Goal: Find specific page/section: Find specific page/section

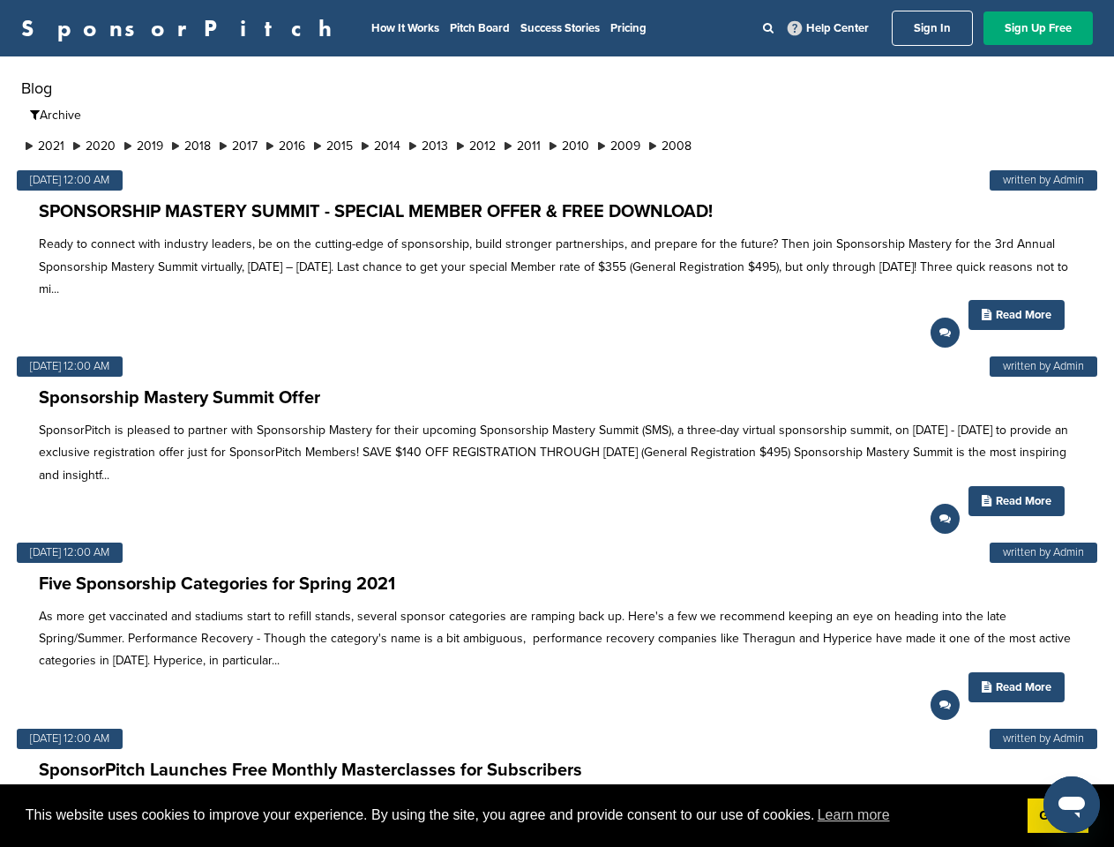
click at [557, 423] on p "SponsorPitch is pleased to partner with Sponsorship Mastery for their upcoming …" at bounding box center [557, 452] width 1037 height 67
click at [557, 816] on span "This website uses cookies to improve your experience. By using the site, you ag…" at bounding box center [520, 815] width 988 height 26
click at [46, 146] on li "2021" at bounding box center [45, 146] width 48 height 19
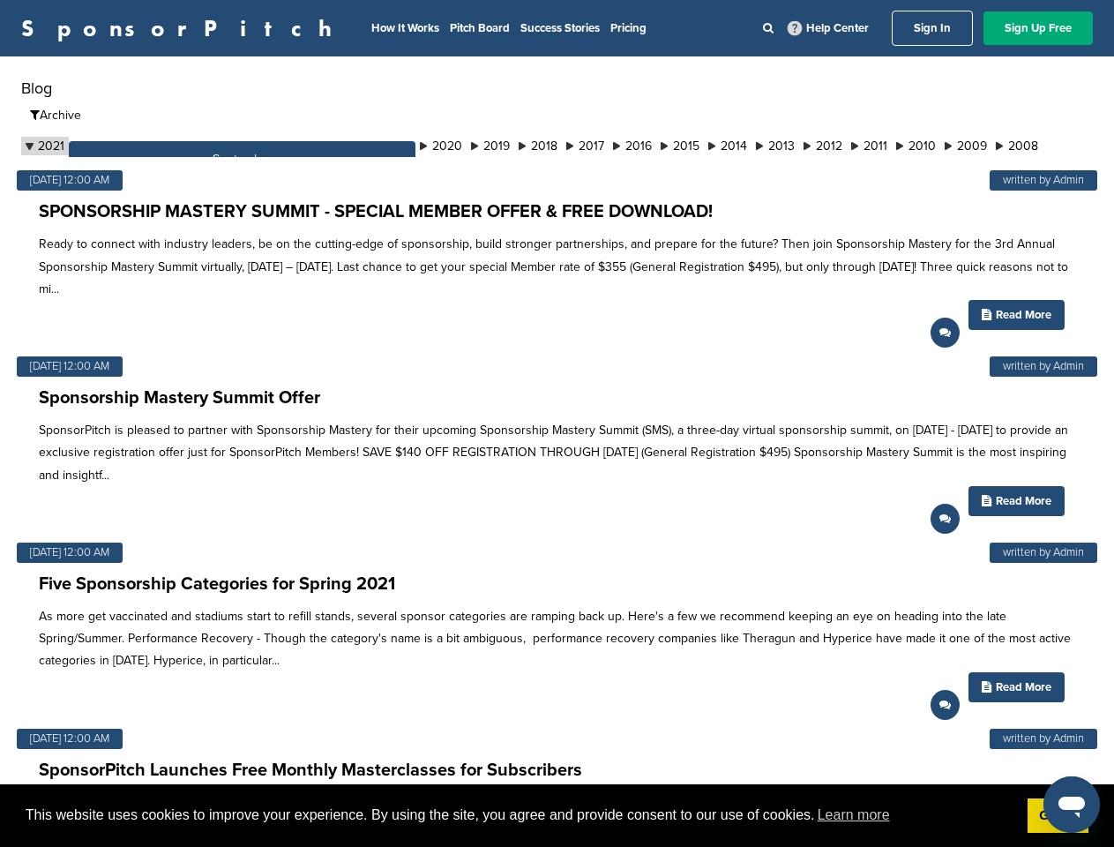
click at [98, 146] on button "September" at bounding box center [242, 159] width 347 height 36
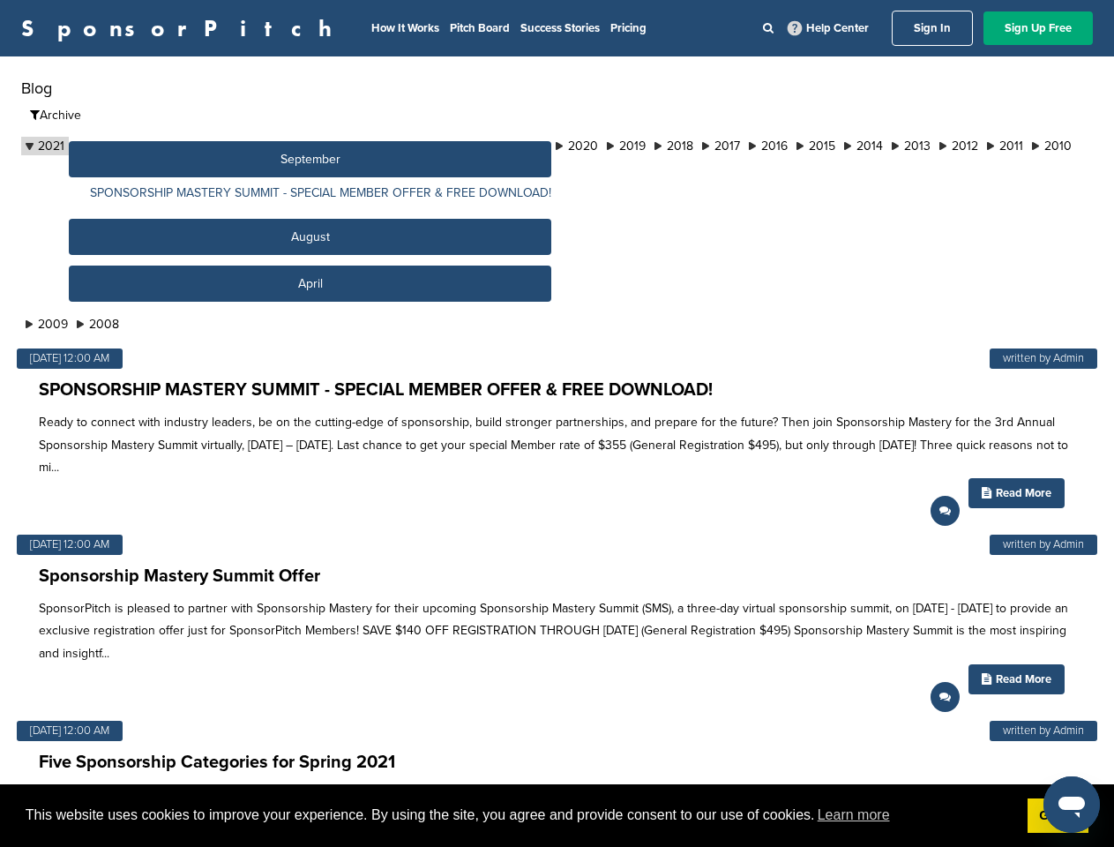
click at [151, 146] on button "September" at bounding box center [310, 159] width 483 height 36
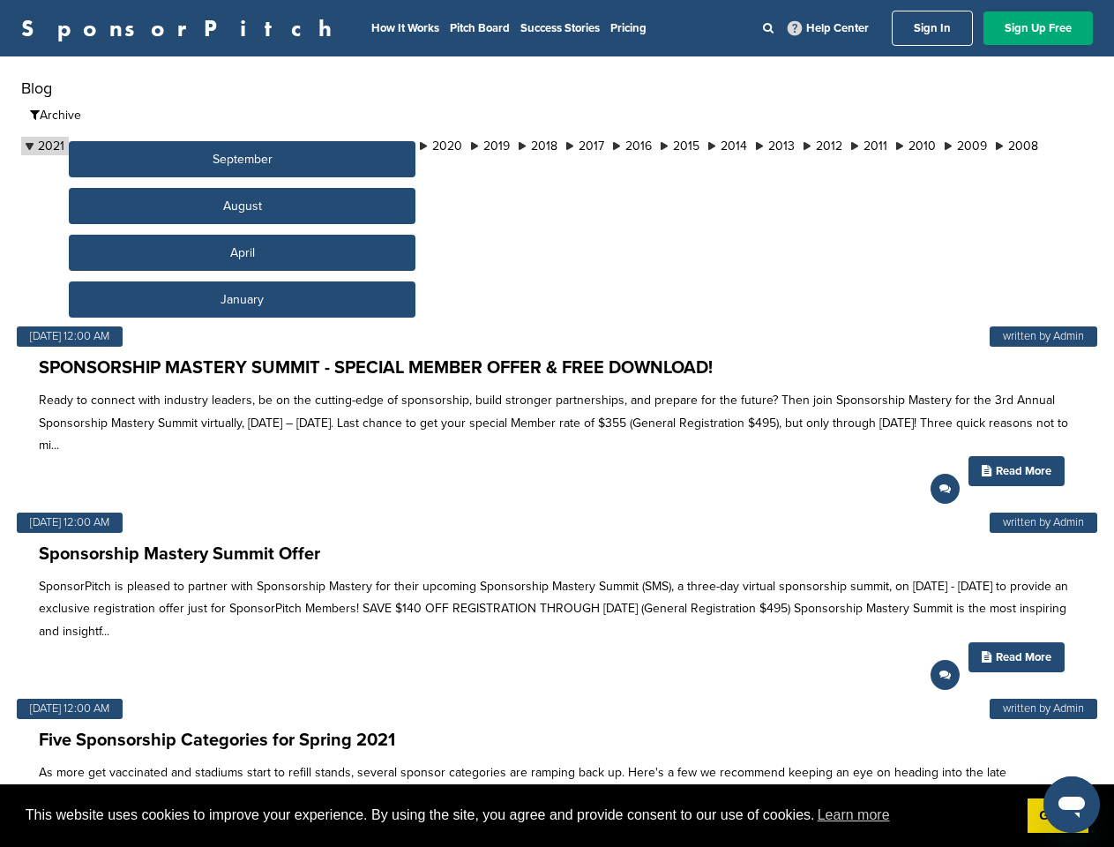
click at [201, 146] on button "September" at bounding box center [242, 159] width 347 height 36
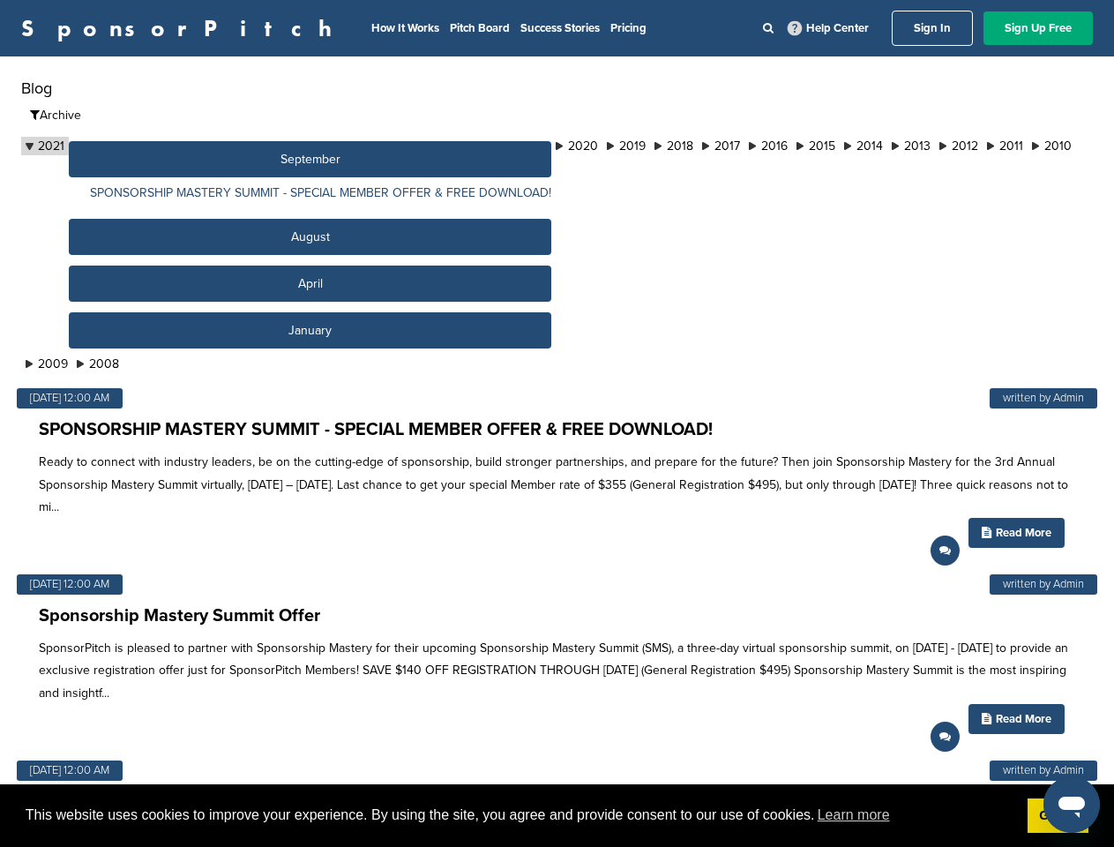
click at [251, 146] on button "September" at bounding box center [310, 159] width 483 height 36
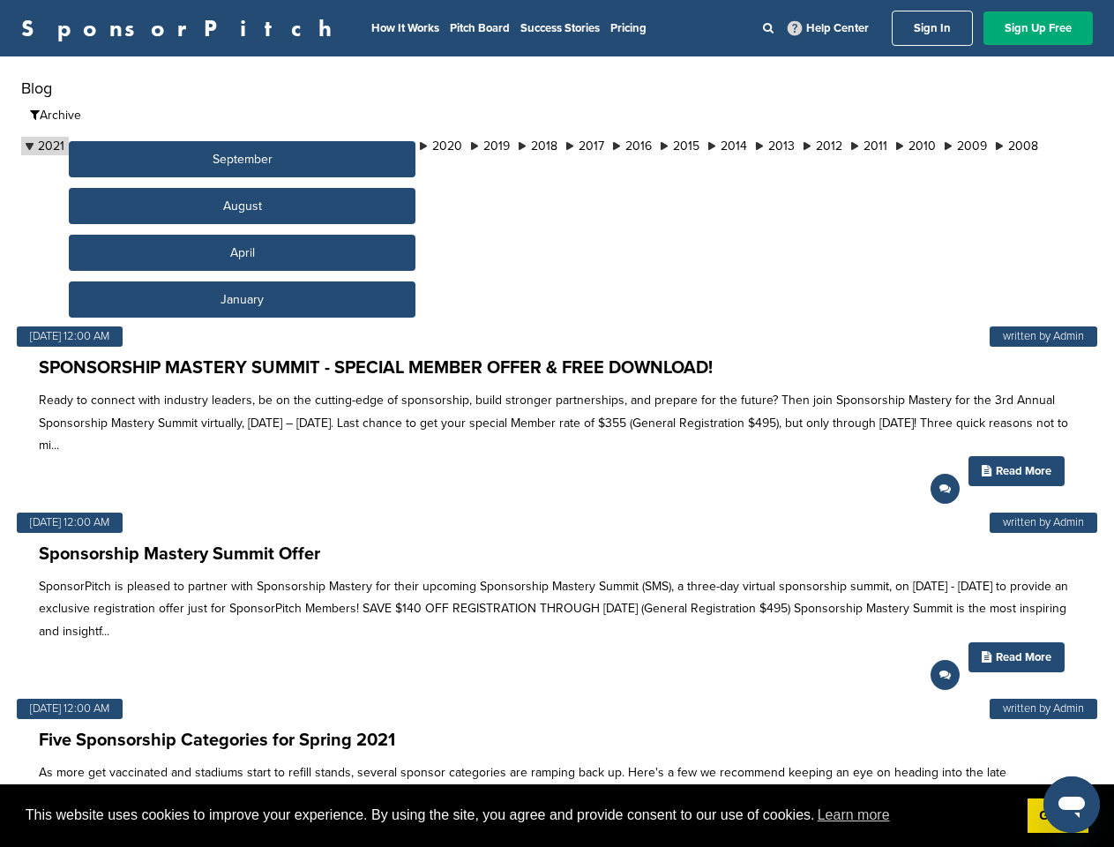
click at [302, 146] on button "September" at bounding box center [242, 159] width 347 height 36
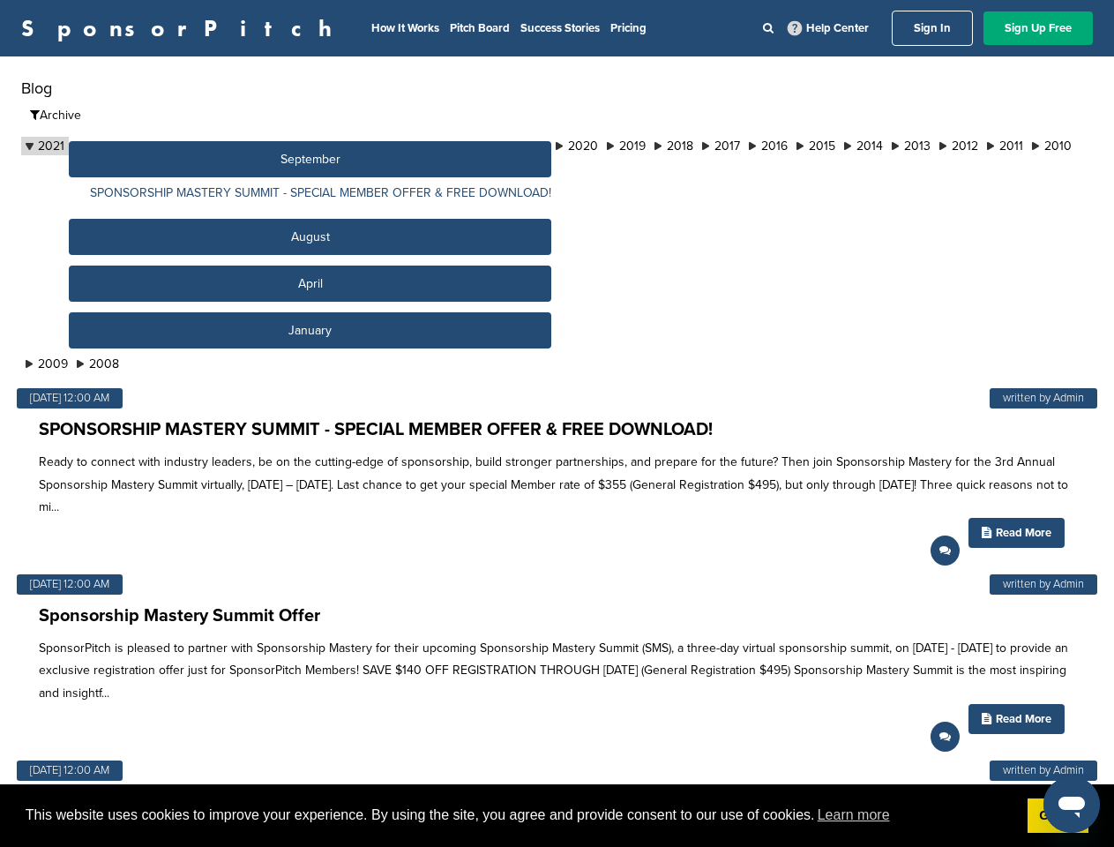
click at [352, 146] on button "September" at bounding box center [310, 159] width 483 height 36
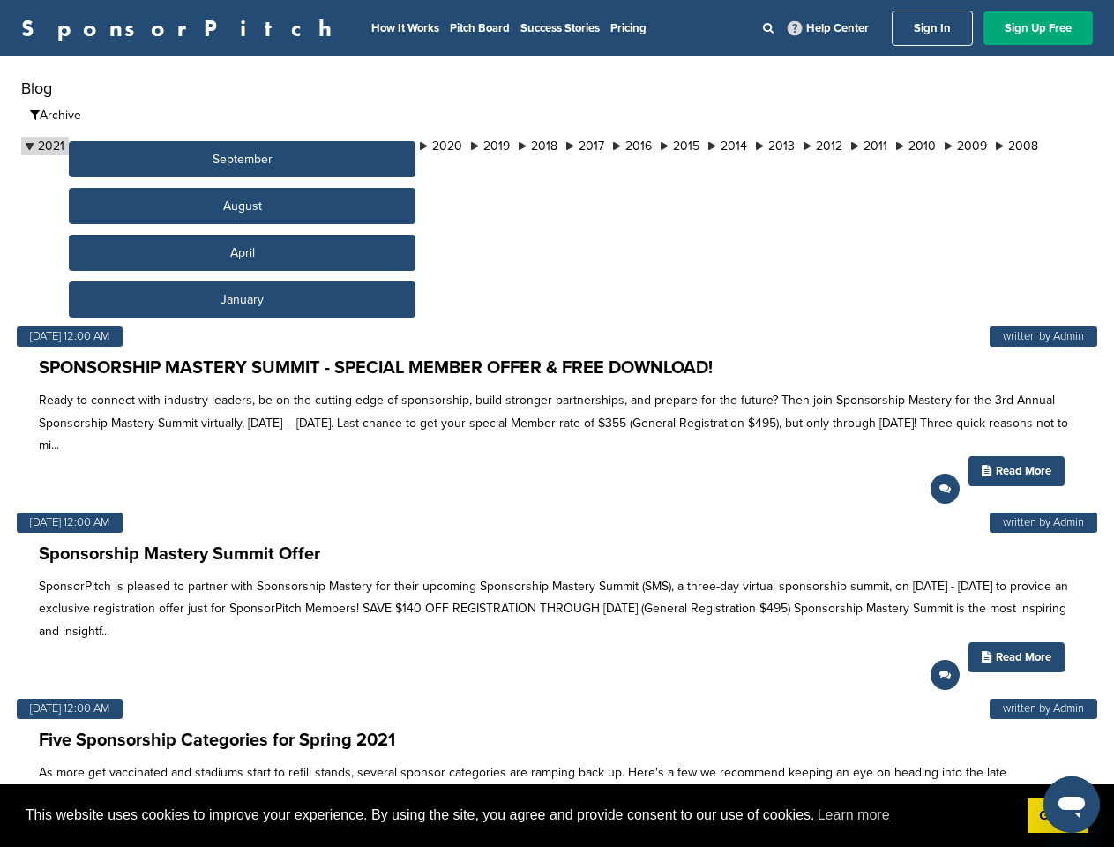
click at [403, 146] on button "September" at bounding box center [242, 159] width 347 height 36
